Goal: Information Seeking & Learning: Learn about a topic

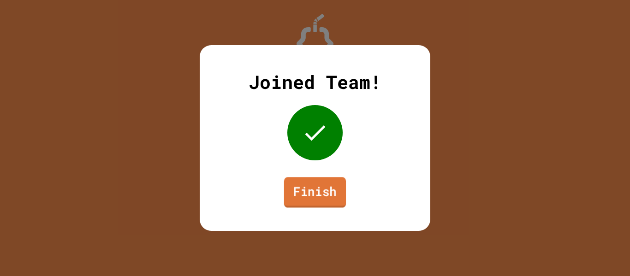
click at [286, 188] on link "Finish" at bounding box center [315, 192] width 62 height 30
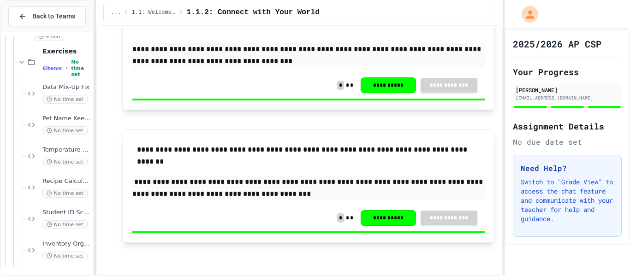
scroll to position [327, 0]
click at [60, 94] on div "Data Mix-Up Fix No time set" at bounding box center [66, 94] width 49 height 20
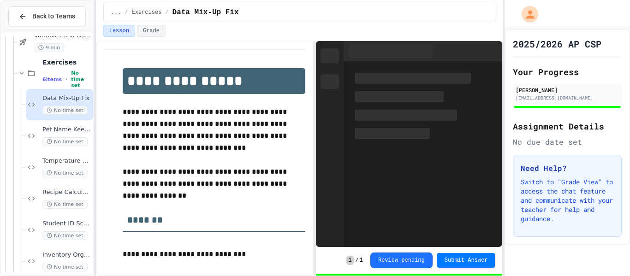
scroll to position [211, 0]
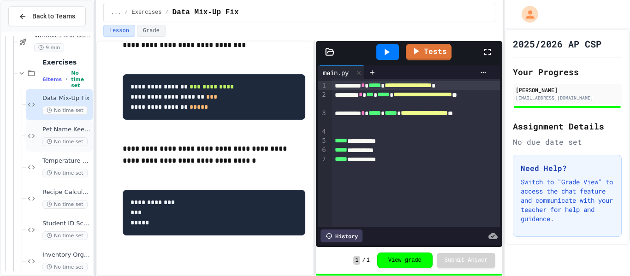
click at [68, 126] on span "Pet Name Keeper" at bounding box center [66, 130] width 49 height 8
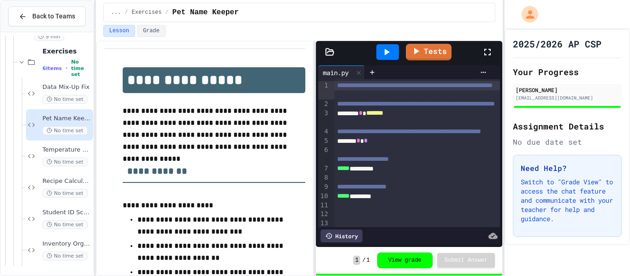
scroll to position [174, 0]
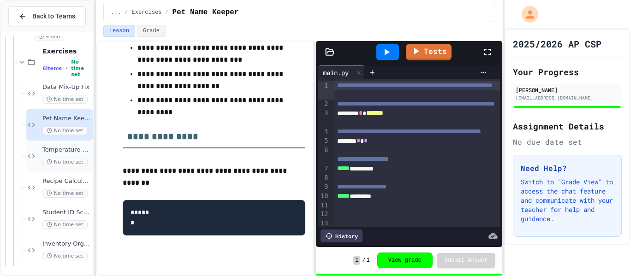
click at [66, 148] on span "Temperature Converter" at bounding box center [66, 150] width 49 height 8
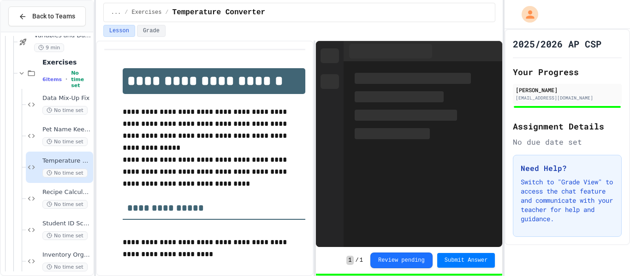
scroll to position [115, 0]
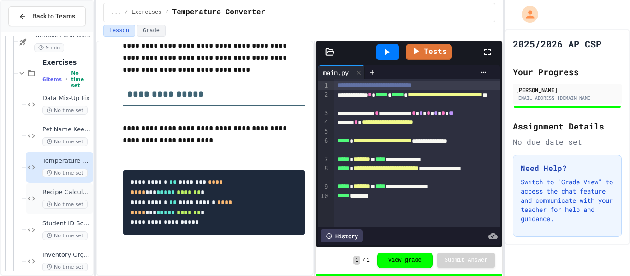
click at [80, 196] on span "Recipe Calculator" at bounding box center [66, 193] width 49 height 8
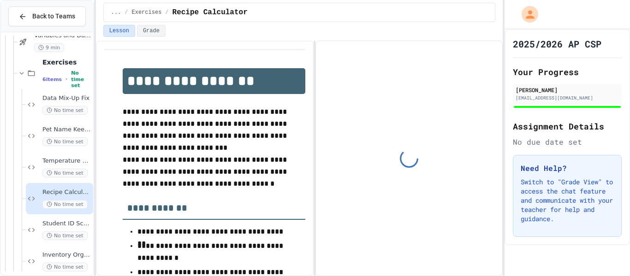
scroll to position [210, 0]
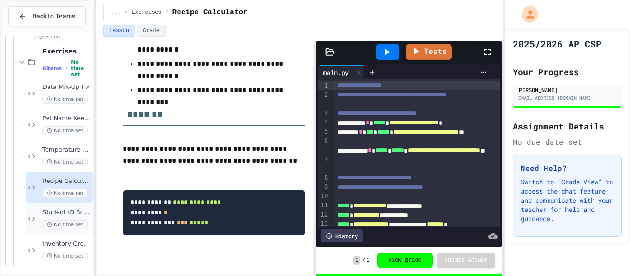
click at [79, 223] on span "No time set" at bounding box center [64, 225] width 45 height 9
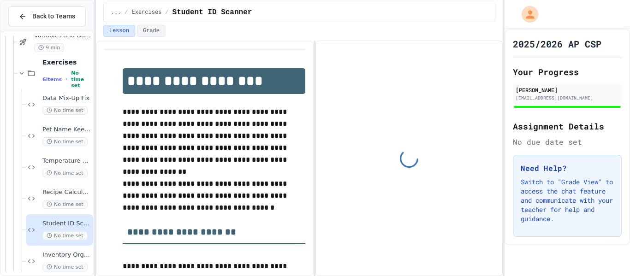
scroll to position [129, 0]
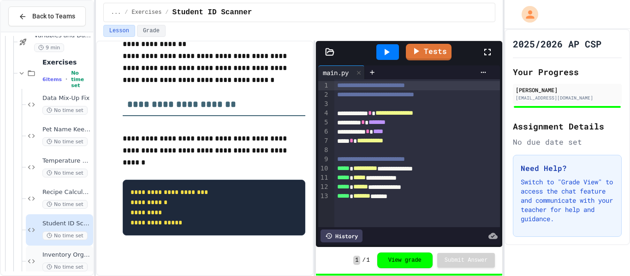
click at [65, 261] on div "Inventory Organizer No time set" at bounding box center [66, 262] width 49 height 20
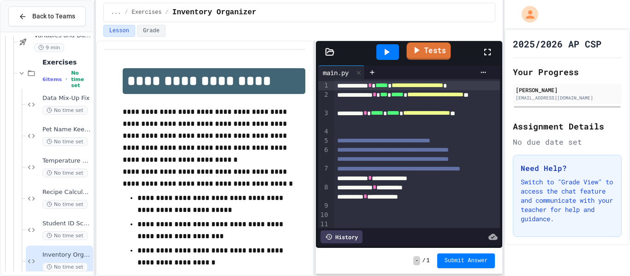
click at [437, 50] on link "Tests" at bounding box center [429, 51] width 44 height 18
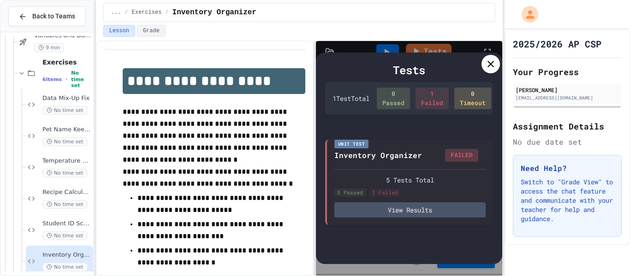
click at [491, 74] on div "Tests" at bounding box center [409, 70] width 168 height 17
click at [491, 71] on div at bounding box center [491, 64] width 18 height 18
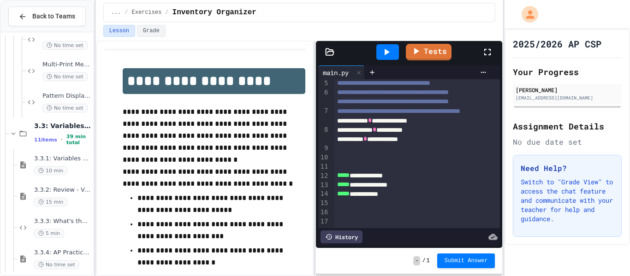
scroll to position [1554, 0]
click at [66, 165] on div "3.3.1: Variables and Data Types 10 min" at bounding box center [62, 166] width 57 height 20
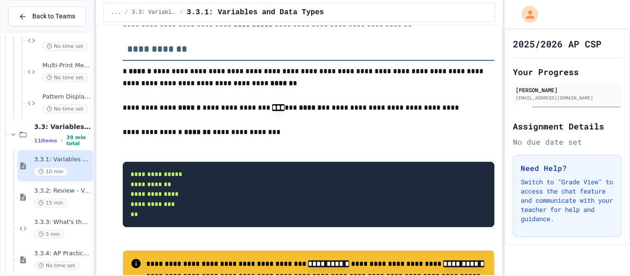
scroll to position [3521, 0]
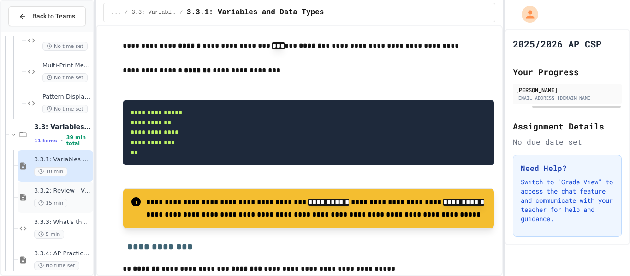
click at [85, 199] on div "15 min" at bounding box center [62, 203] width 57 height 9
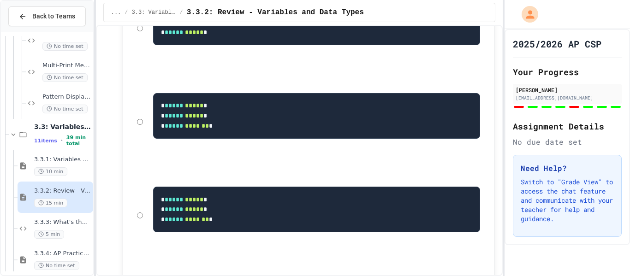
scroll to position [3712, 0]
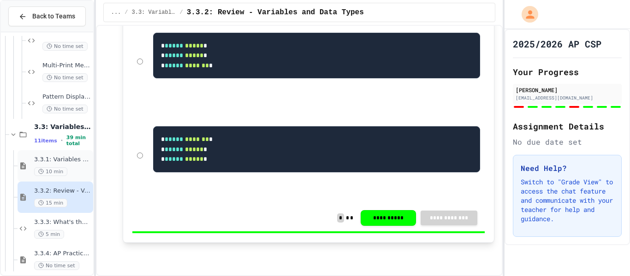
click at [83, 168] on div "10 min" at bounding box center [62, 172] width 57 height 9
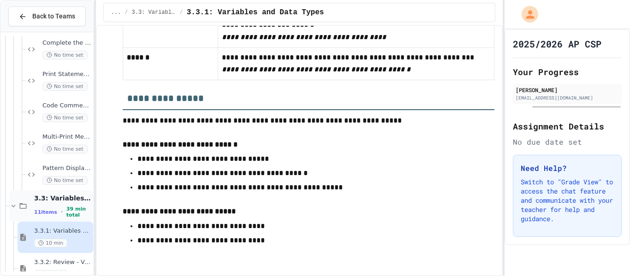
scroll to position [1462, 0]
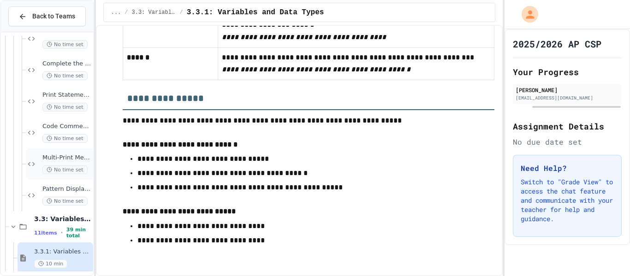
click at [70, 162] on div "Multi-Print Message No time set" at bounding box center [66, 164] width 49 height 20
